Goal: Task Accomplishment & Management: Complete application form

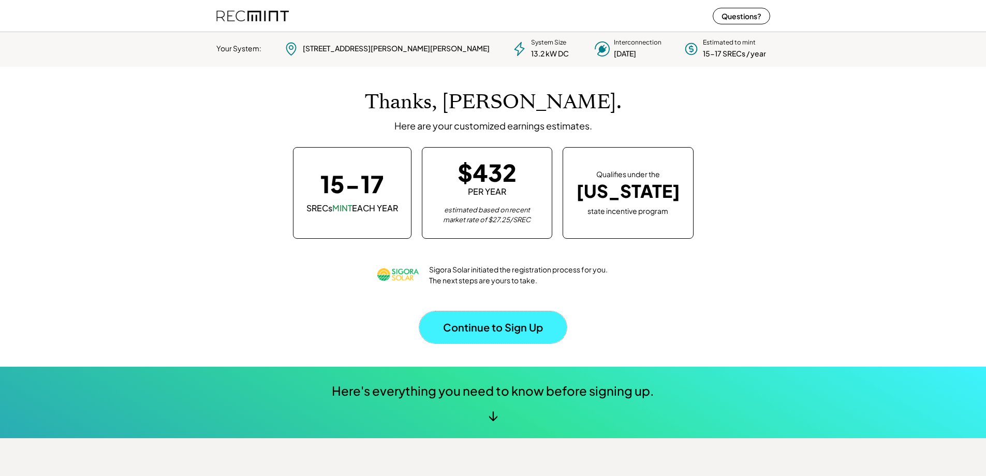
click at [502, 328] on button "Continue to Sign Up" at bounding box center [492, 327] width 147 height 32
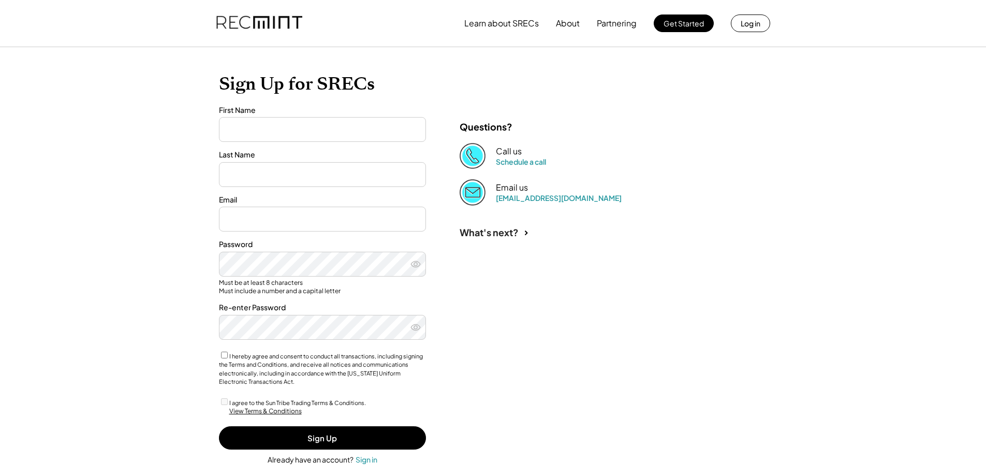
type input "*****"
type input "*********"
type input "**********"
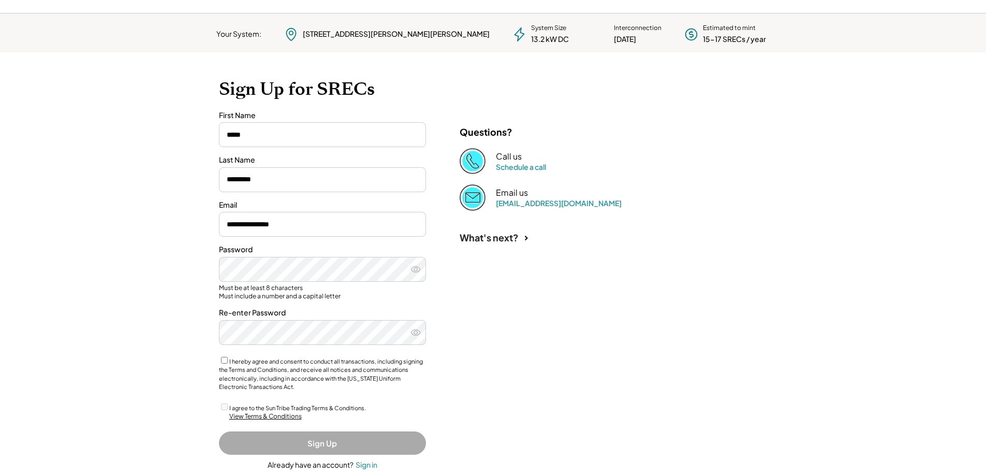
scroll to position [52, 0]
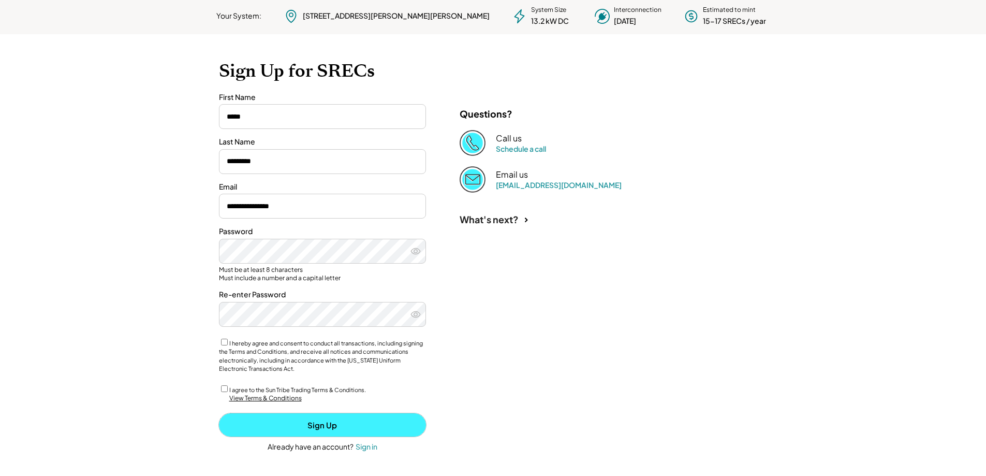
click at [319, 421] on button "Sign Up" at bounding box center [322, 424] width 207 height 23
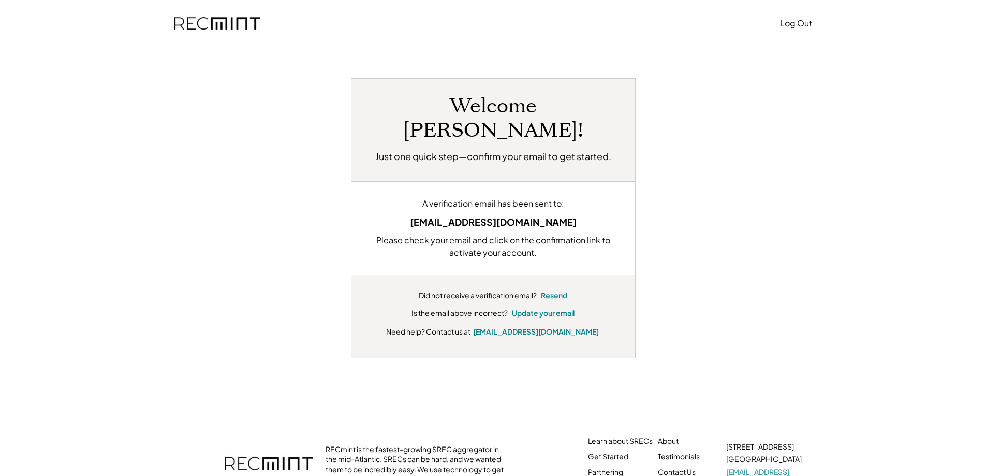
scroll to position [52, 0]
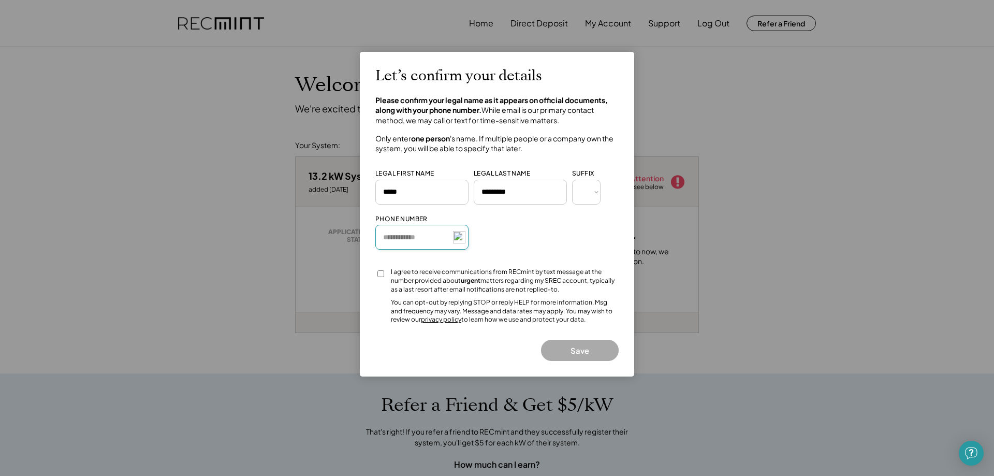
click at [422, 234] on input "input" at bounding box center [421, 237] width 93 height 25
click at [426, 238] on input "input" at bounding box center [421, 237] width 93 height 25
type input "**********"
click at [581, 345] on button "Save" at bounding box center [580, 349] width 78 height 21
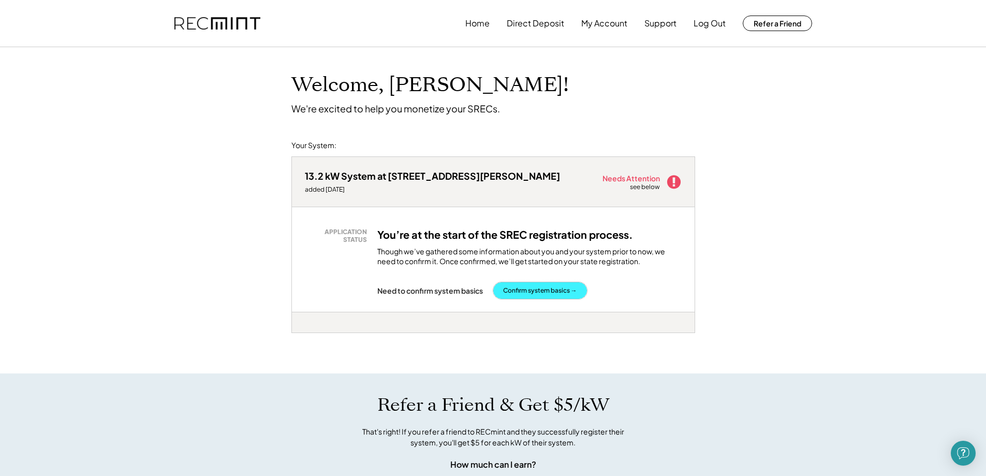
click at [544, 291] on button "Confirm system basics →" at bounding box center [540, 290] width 94 height 17
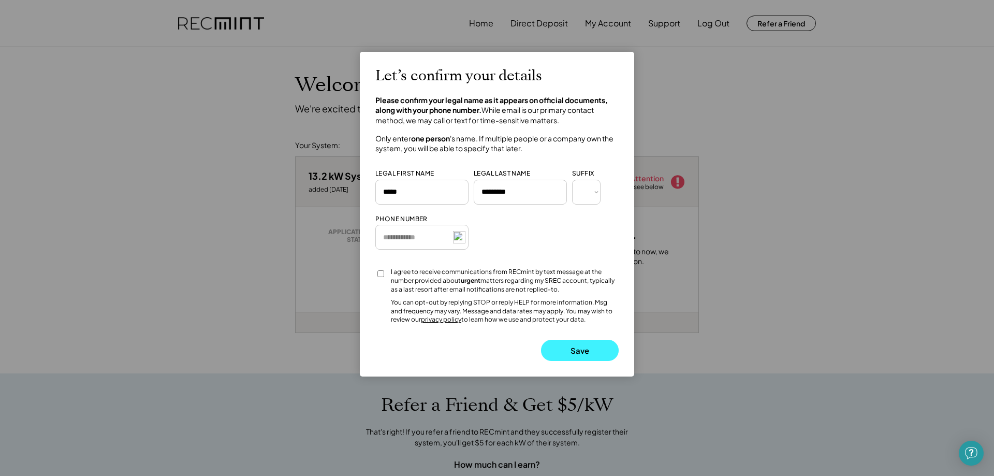
drag, startPoint x: 580, startPoint y: 354, endPoint x: 569, endPoint y: 348, distance: 12.1
click at [580, 353] on button "Save" at bounding box center [580, 349] width 78 height 21
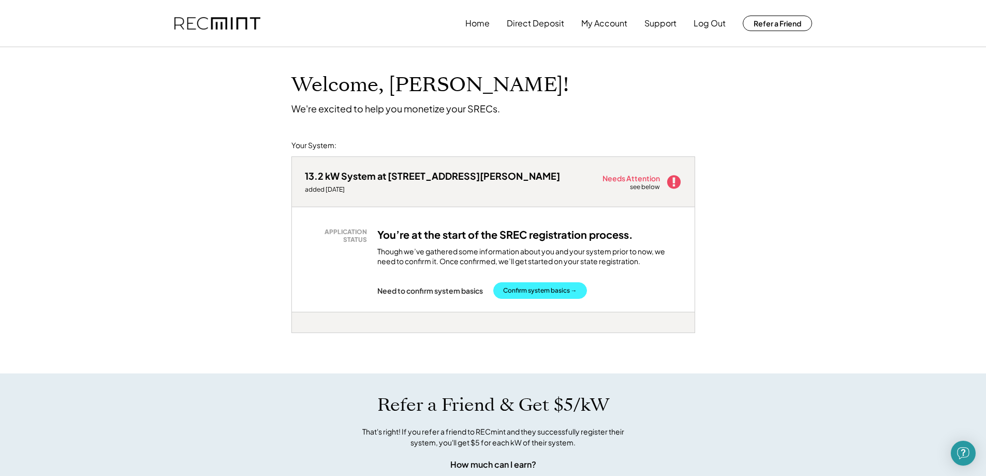
click at [550, 290] on button "Confirm system basics →" at bounding box center [540, 290] width 94 height 17
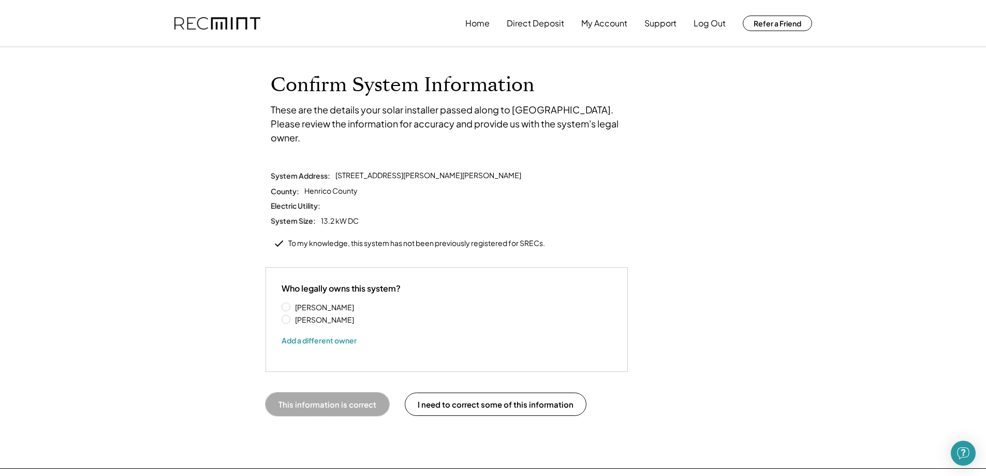
click at [343, 395] on button "This information is correct" at bounding box center [327, 403] width 124 height 23
click at [321, 392] on button "This information is correct" at bounding box center [327, 403] width 124 height 23
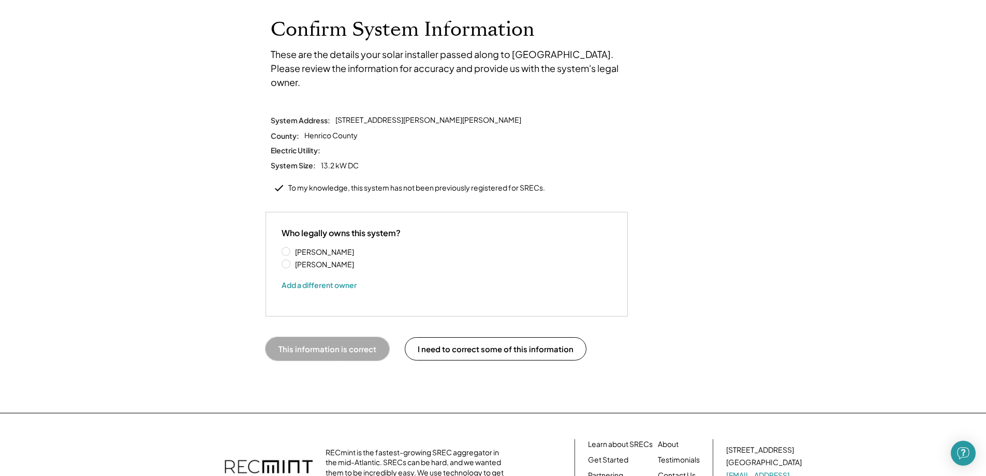
scroll to position [45, 0]
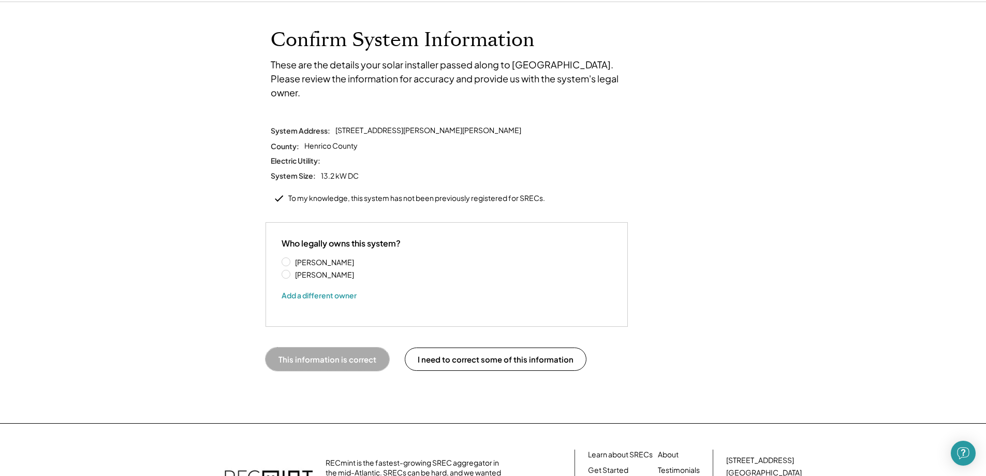
click at [419, 193] on div "To my knowledge, this system has not been previously registered for SRECs." at bounding box center [416, 198] width 257 height 10
click at [313, 347] on button "This information is correct" at bounding box center [327, 358] width 124 height 23
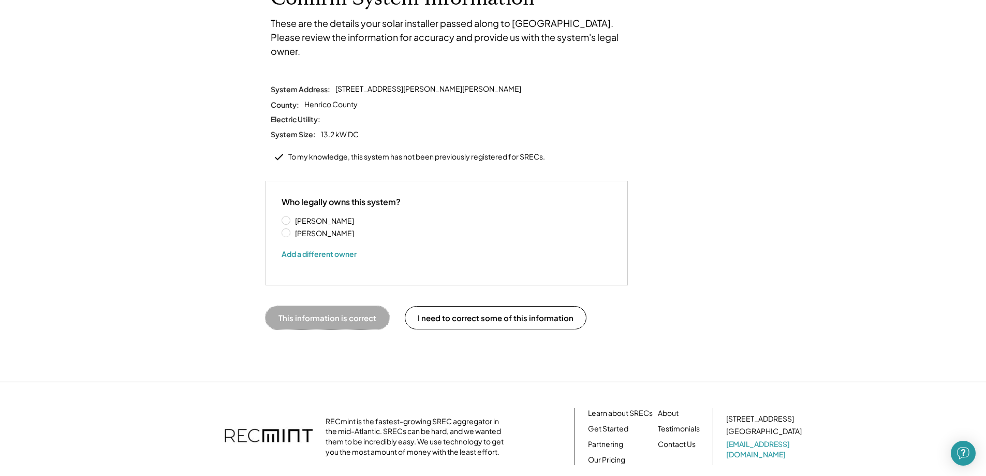
scroll to position [0, 0]
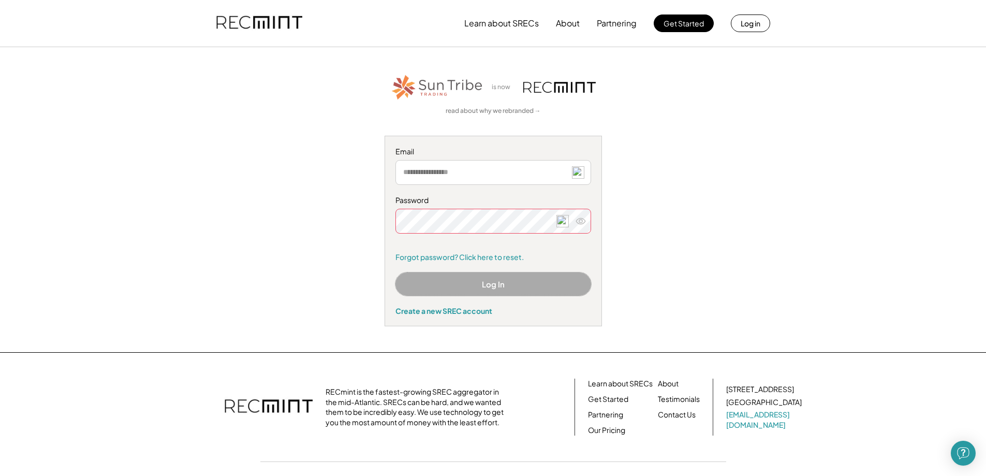
click at [514, 287] on button "Log In" at bounding box center [493, 283] width 196 height 23
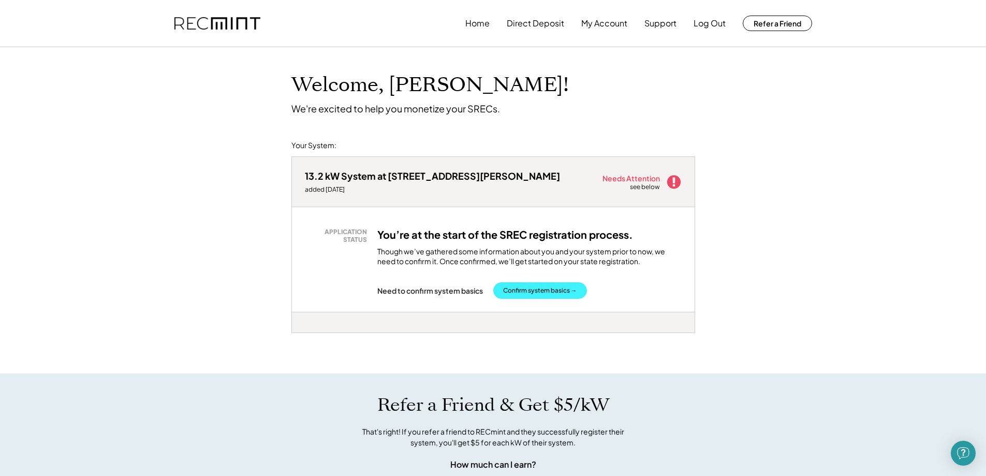
click at [535, 289] on button "Confirm system basics →" at bounding box center [540, 290] width 94 height 17
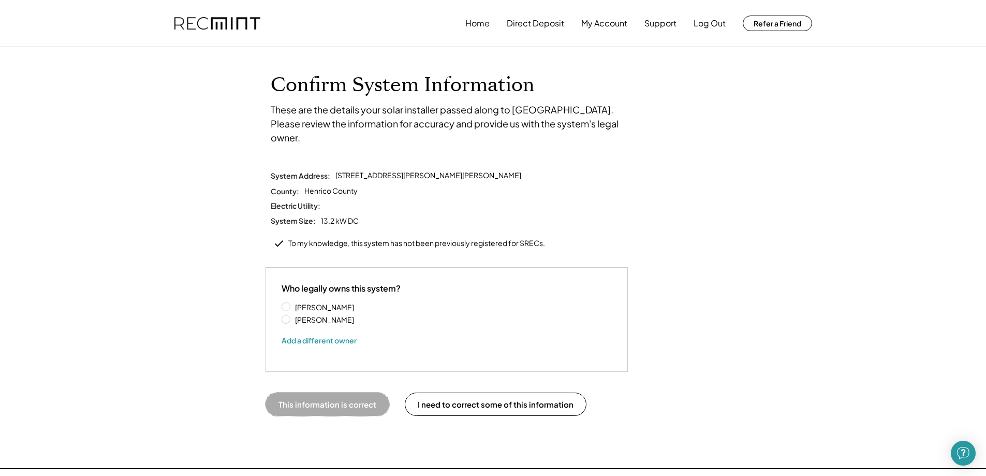
click at [359, 392] on button "This information is correct" at bounding box center [327, 403] width 124 height 23
click at [333, 201] on div "Electric Utility:" at bounding box center [493, 205] width 445 height 9
click at [332, 220] on div "System Address: 10609 Lambeth Rd, Glen Allen, VA 23060 County: Henrico County E…" at bounding box center [492, 210] width 455 height 81
click at [367, 201] on div "Electric Utility:" at bounding box center [493, 205] width 445 height 9
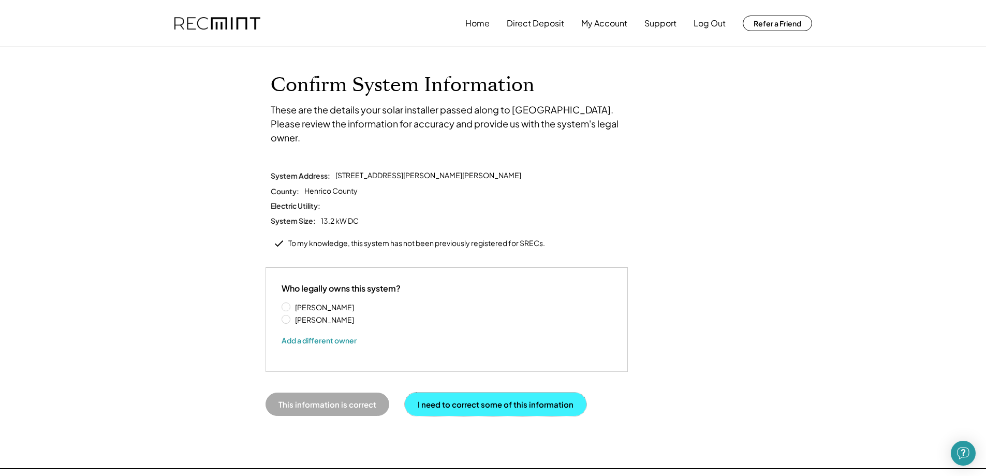
click at [466, 392] on button "I need to correct some of this information" at bounding box center [496, 403] width 182 height 23
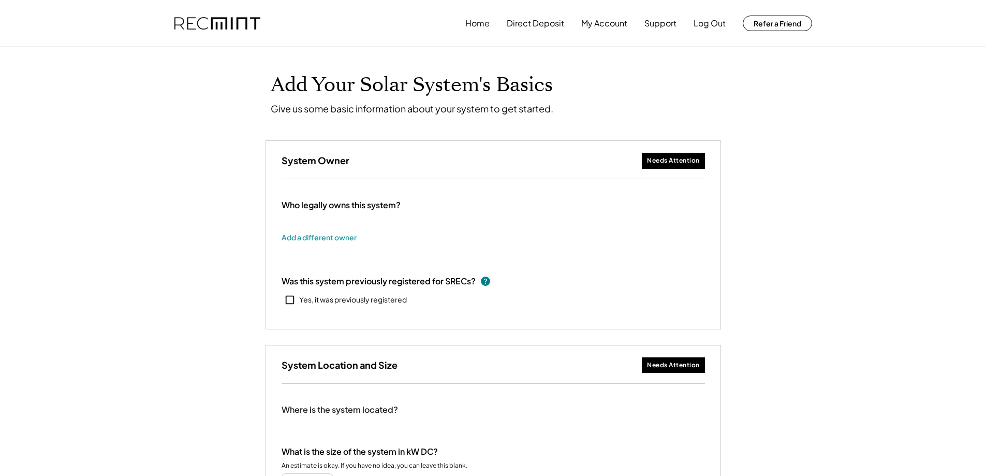
type input "******"
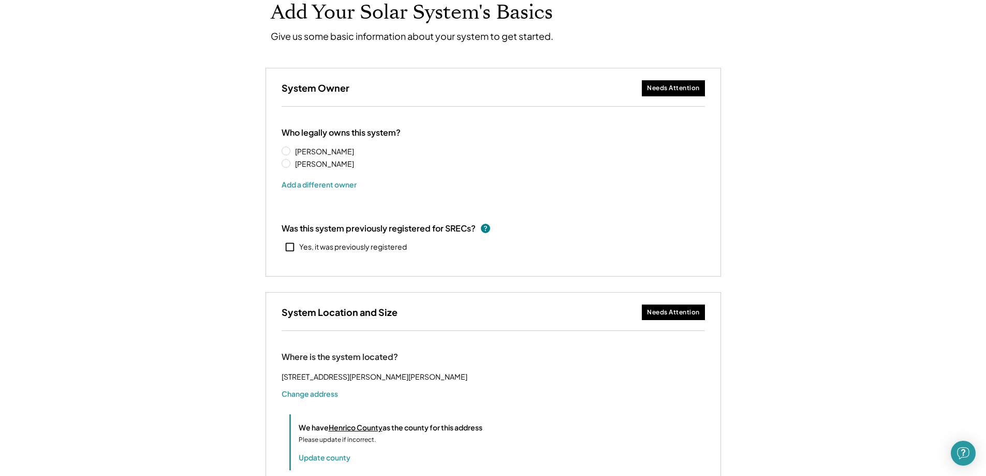
scroll to position [103, 0]
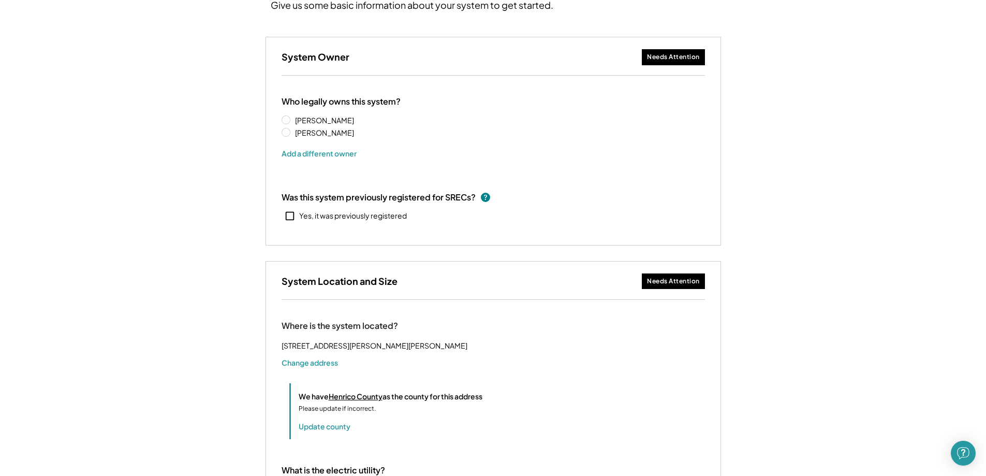
click at [291, 216] on icon at bounding box center [289, 215] width 11 height 11
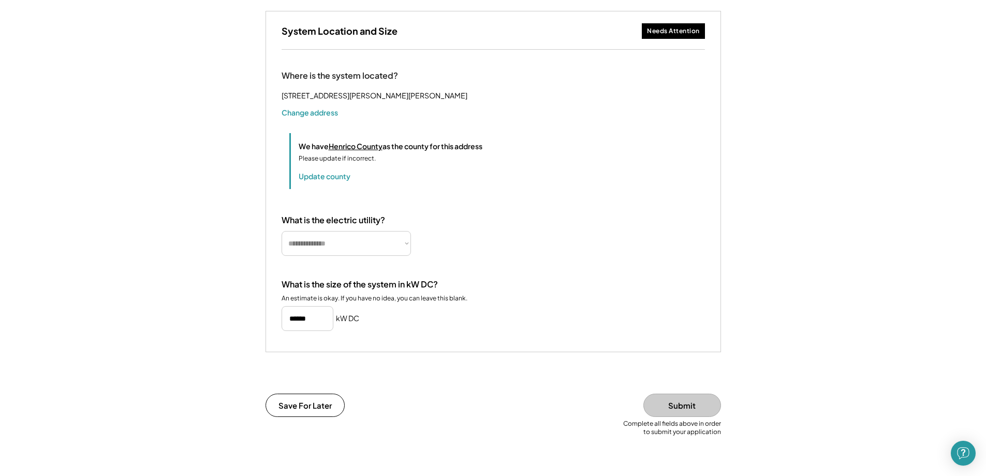
scroll to position [362, 0]
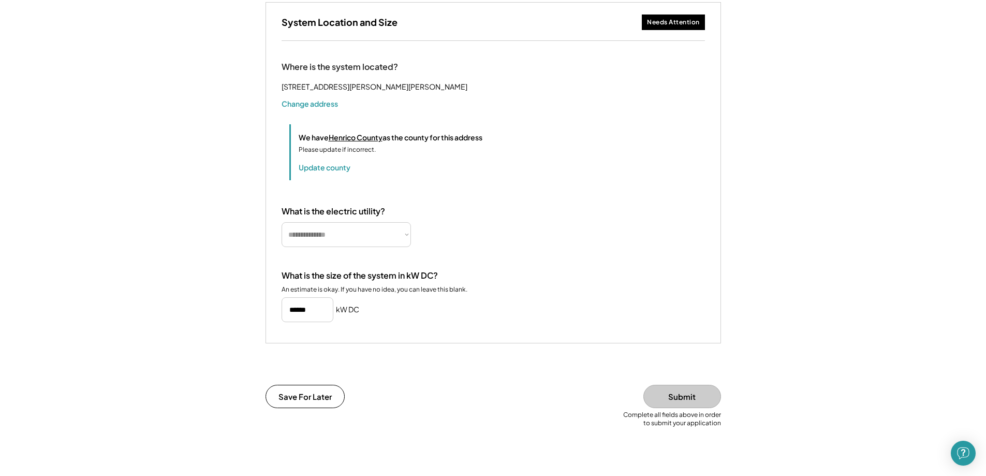
click at [407, 247] on select "**********" at bounding box center [346, 234] width 129 height 25
select select "**********"
click at [282, 234] on select "**********" at bounding box center [346, 234] width 129 height 25
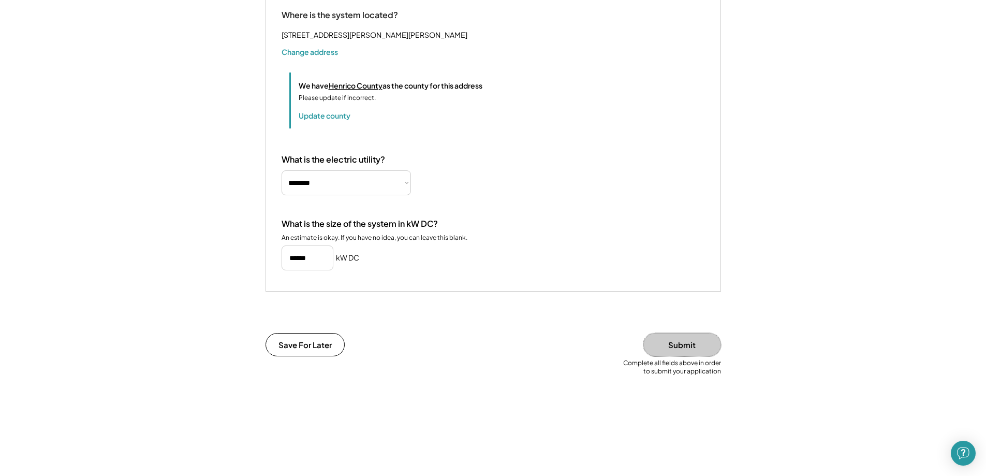
click at [669, 356] on button "Submit" at bounding box center [682, 344] width 78 height 23
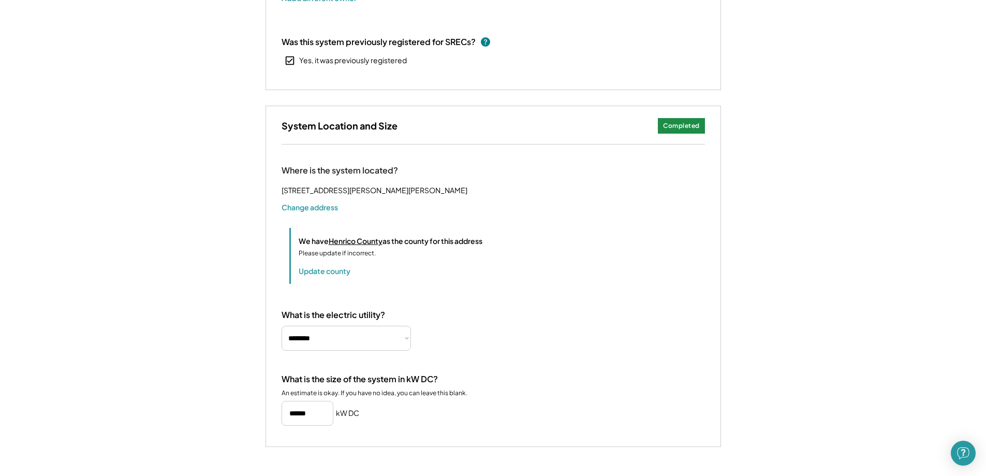
scroll to position [310, 0]
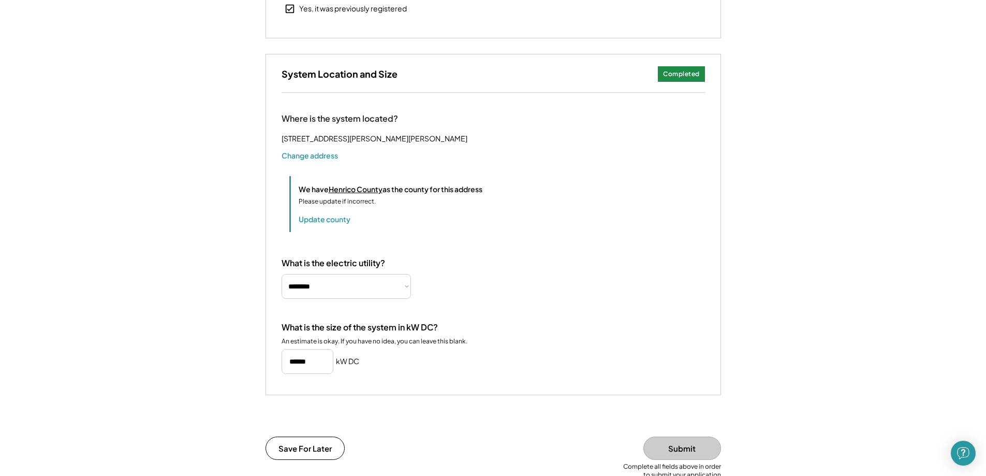
click at [687, 76] on div "Completed" at bounding box center [681, 74] width 37 height 9
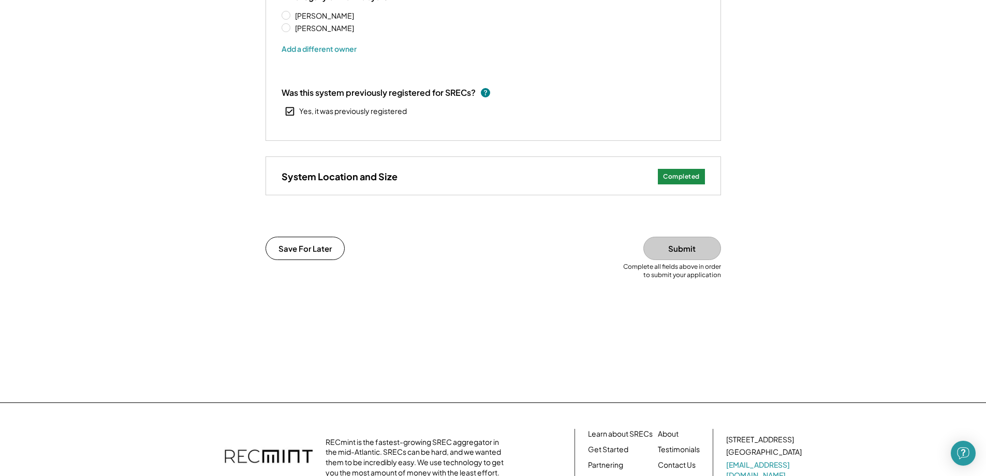
scroll to position [201, 0]
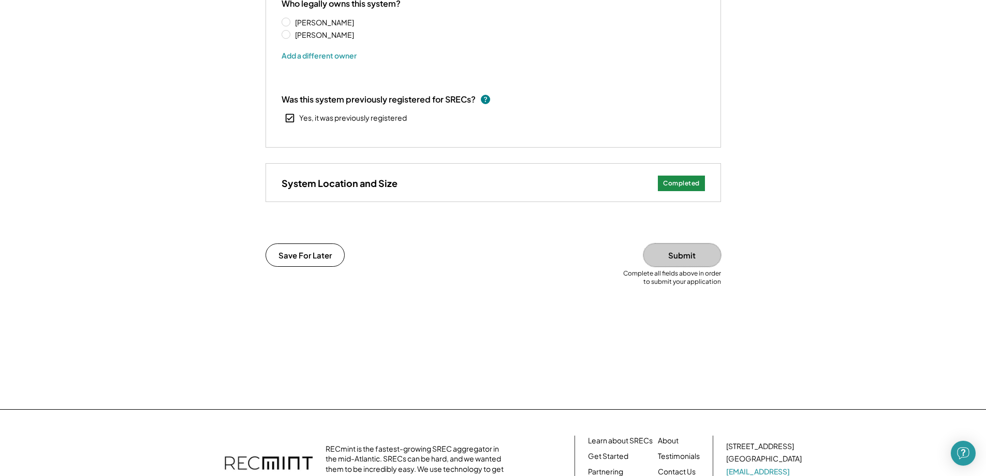
click at [684, 253] on button "Submit" at bounding box center [682, 254] width 78 height 23
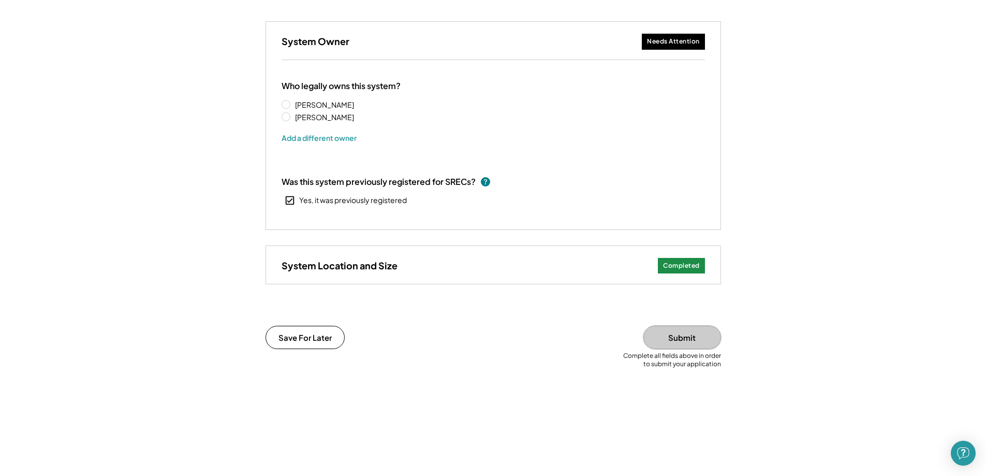
scroll to position [259, 0]
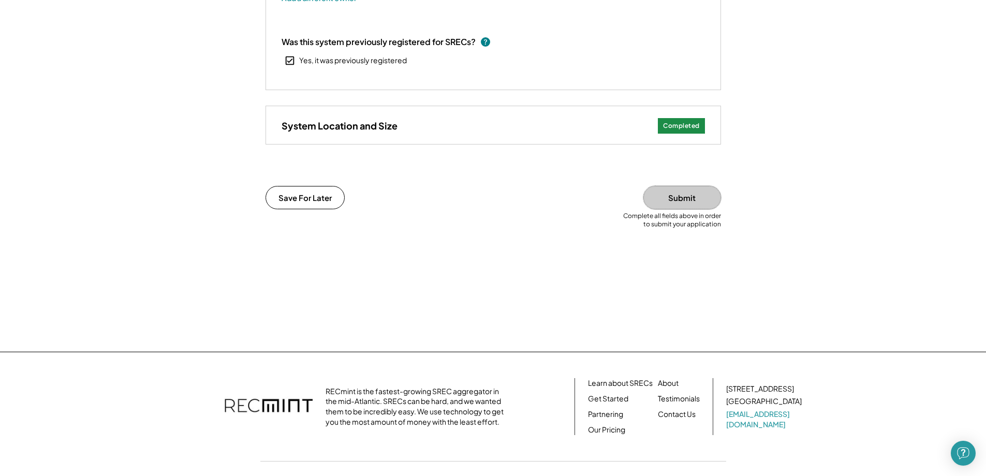
click at [680, 207] on button "Submit" at bounding box center [682, 197] width 78 height 23
click at [682, 205] on button "Submit" at bounding box center [682, 197] width 78 height 23
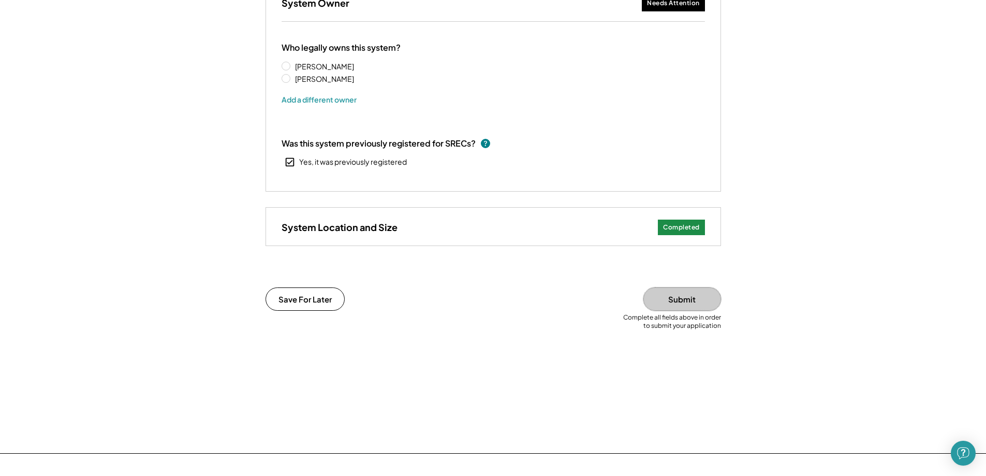
scroll to position [155, 0]
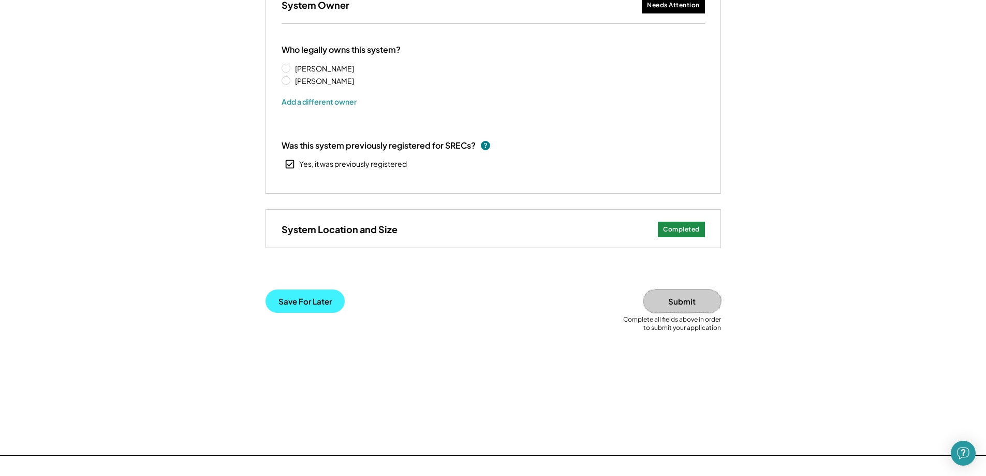
click at [320, 309] on button "Save For Later" at bounding box center [304, 300] width 79 height 23
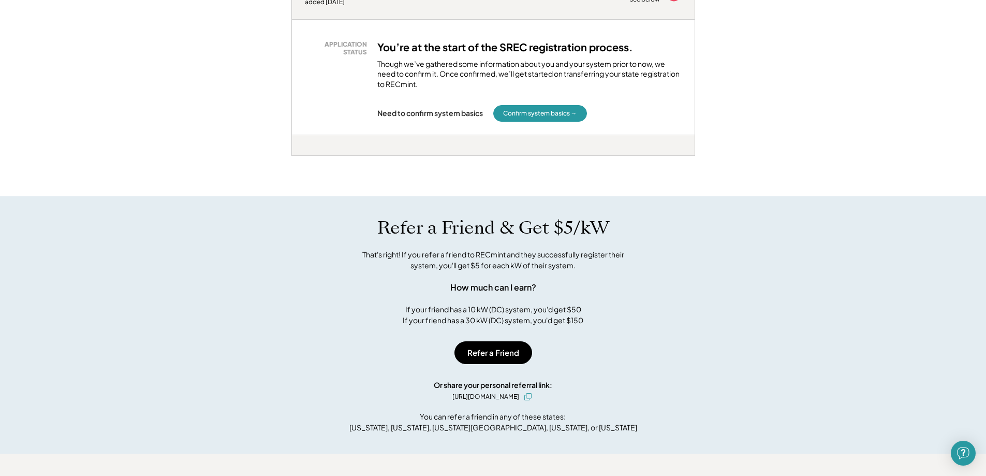
scroll to position [52, 0]
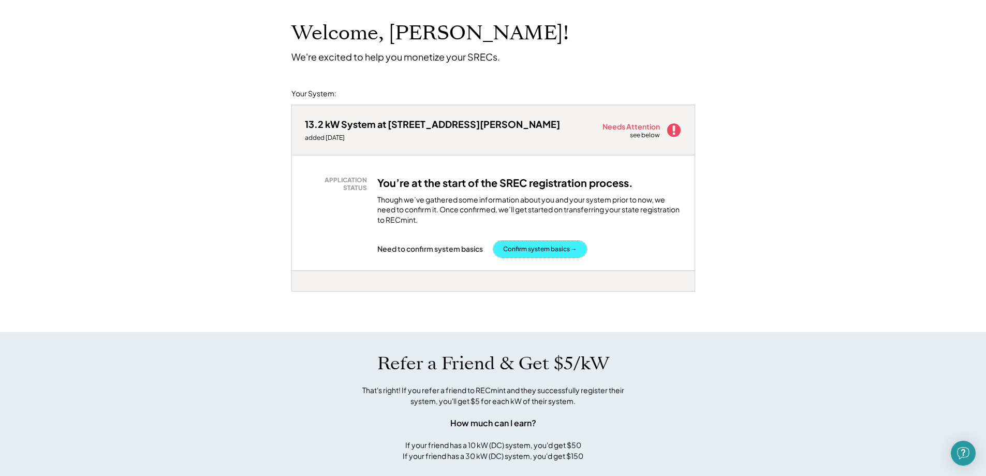
click at [560, 245] on button "Confirm system basics →" at bounding box center [540, 249] width 94 height 17
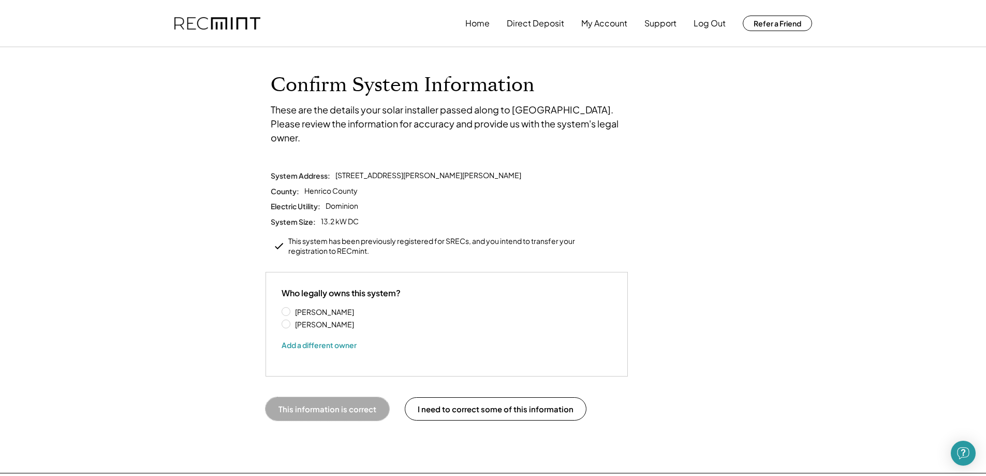
click at [371, 397] on button "This information is correct" at bounding box center [327, 408] width 124 height 23
click at [361, 397] on button "This information is correct" at bounding box center [327, 408] width 124 height 23
click at [359, 398] on button "This information is correct" at bounding box center [327, 408] width 124 height 23
click at [357, 397] on button "This information is correct" at bounding box center [327, 408] width 124 height 23
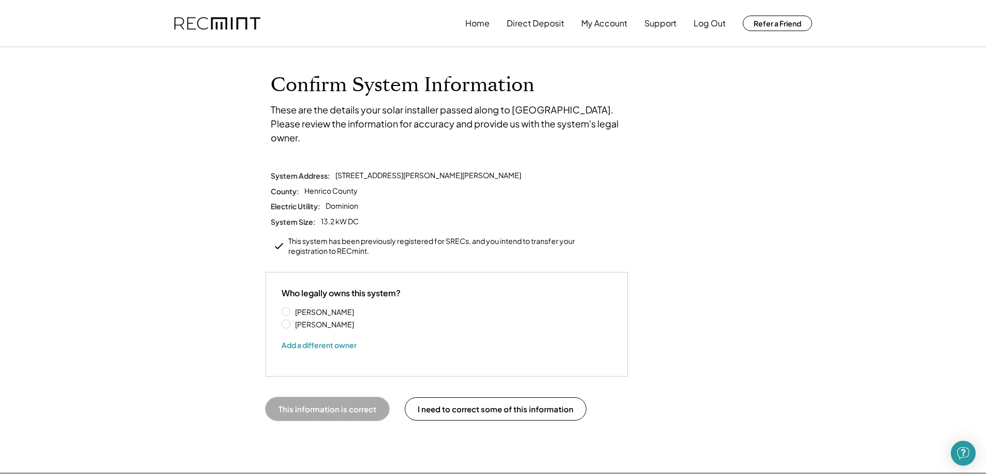
click at [354, 397] on button "This information is correct" at bounding box center [327, 408] width 124 height 23
click at [353, 397] on button "This information is correct" at bounding box center [327, 408] width 124 height 23
click at [354, 397] on button "This information is correct" at bounding box center [327, 408] width 124 height 23
click at [353, 397] on button "This information is correct" at bounding box center [327, 408] width 124 height 23
click at [598, 28] on button "My Account" at bounding box center [604, 23] width 46 height 21
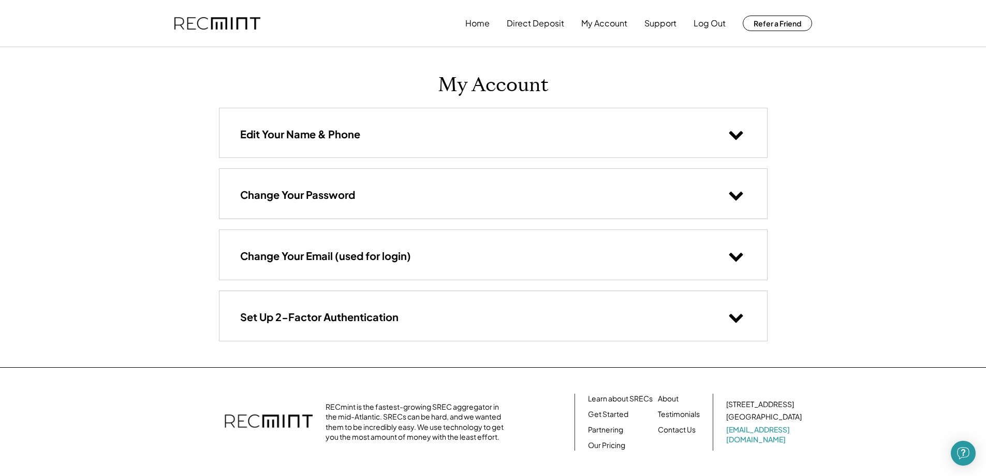
click at [736, 136] on use at bounding box center [736, 135] width 14 height 9
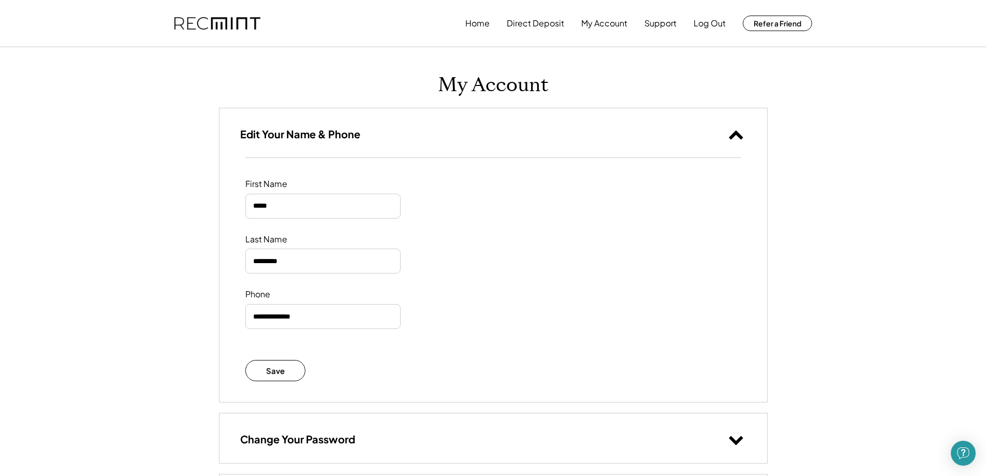
click at [736, 136] on icon at bounding box center [736, 134] width 16 height 16
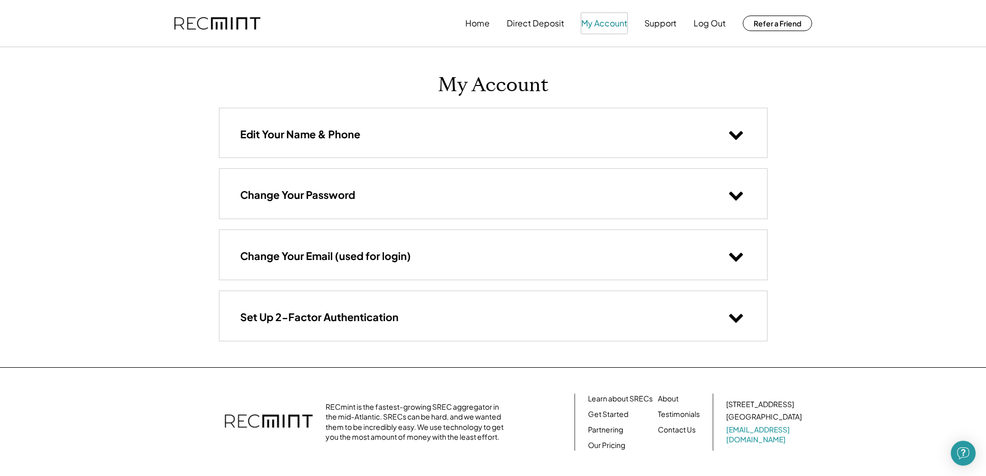
click at [595, 25] on button "My Account" at bounding box center [604, 23] width 46 height 21
click at [540, 25] on button "Direct Deposit" at bounding box center [535, 23] width 57 height 21
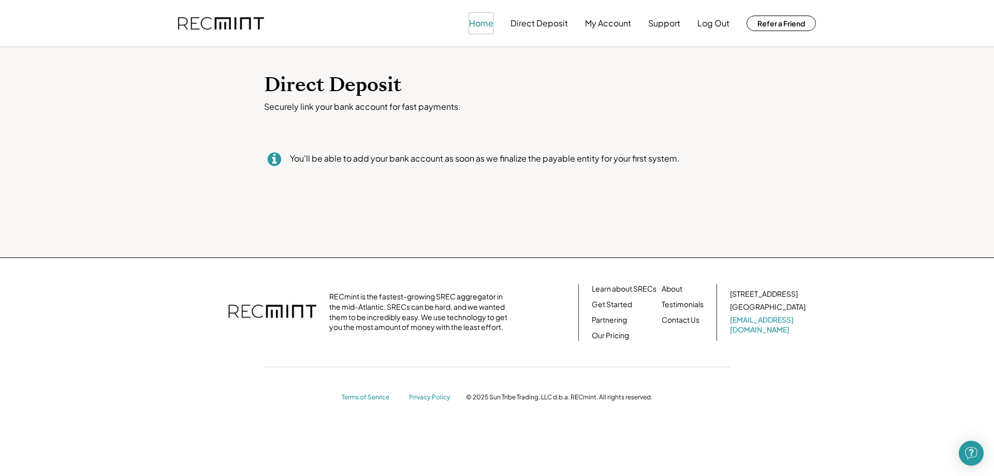
click at [484, 25] on button "Home" at bounding box center [481, 23] width 24 height 21
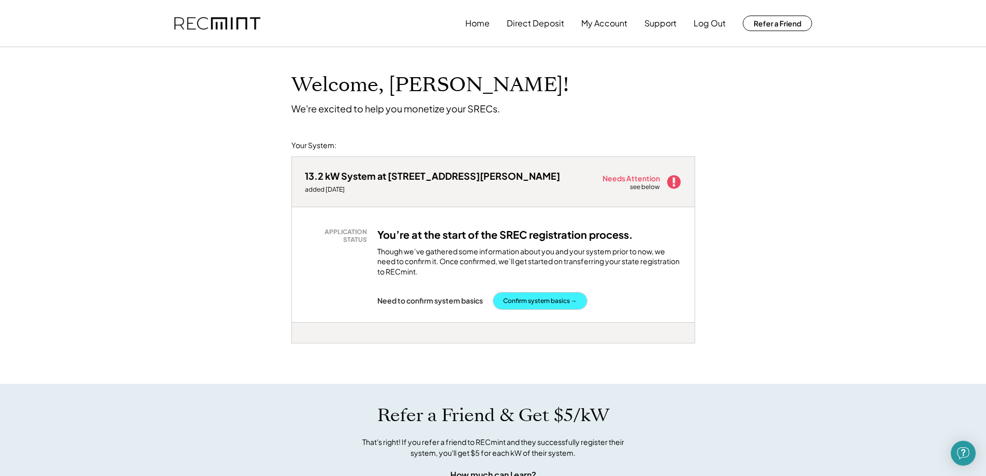
click at [540, 302] on button "Confirm system basics →" at bounding box center [540, 300] width 94 height 17
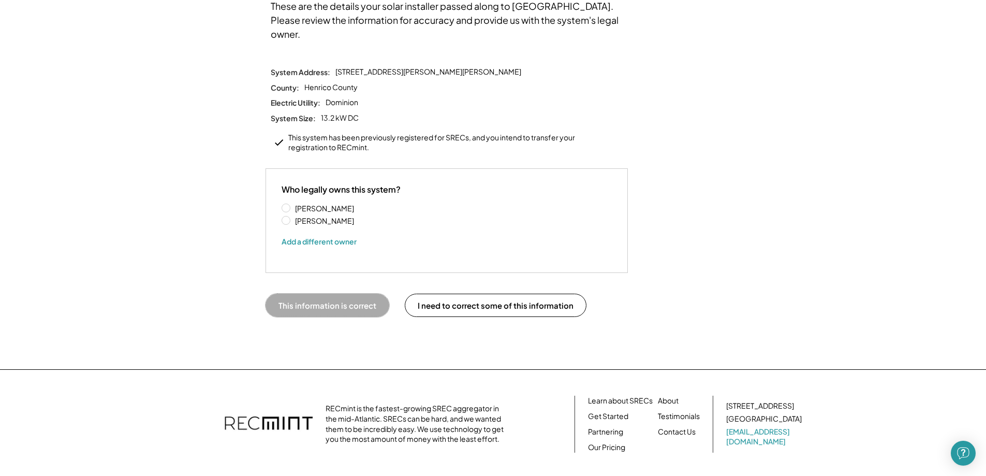
click at [320, 293] on button "This information is correct" at bounding box center [327, 304] width 124 height 23
click at [321, 293] on button "This information is correct" at bounding box center [327, 304] width 124 height 23
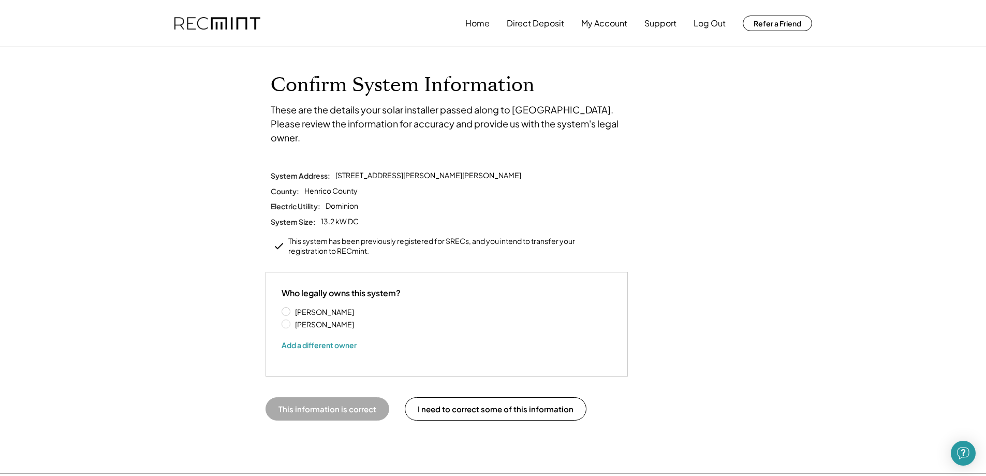
click at [321, 236] on div "This system has been previously registered for SRECs, and you intend to transfe…" at bounding box center [443, 246] width 310 height 20
click at [381, 236] on div "This system has been previously registered for SRECs, and you intend to transfe…" at bounding box center [443, 246] width 310 height 20
